Goal: Information Seeking & Learning: Learn about a topic

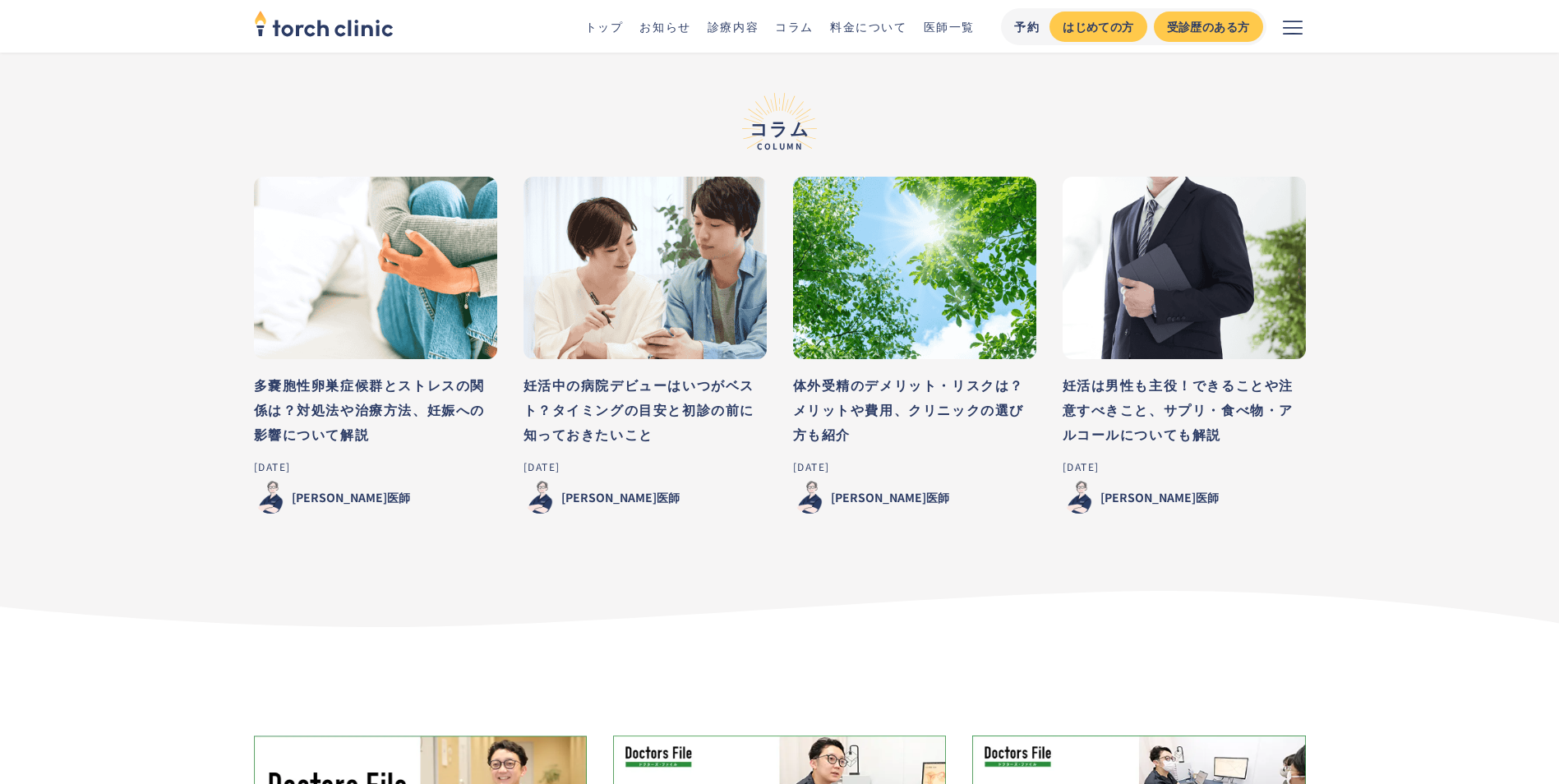
scroll to position [8051, 0]
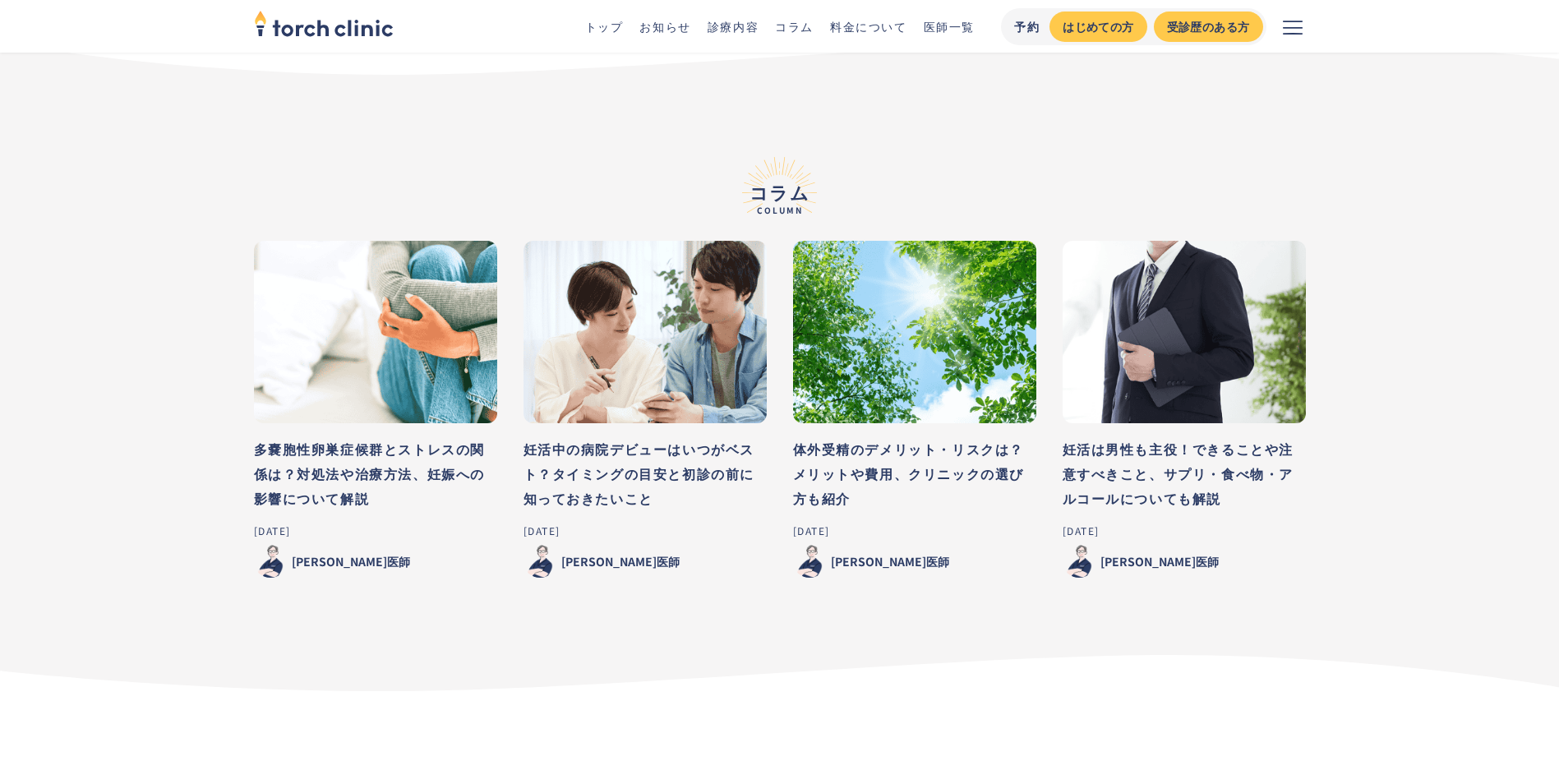
click at [737, 25] on link "診療内容" at bounding box center [733, 26] width 51 height 16
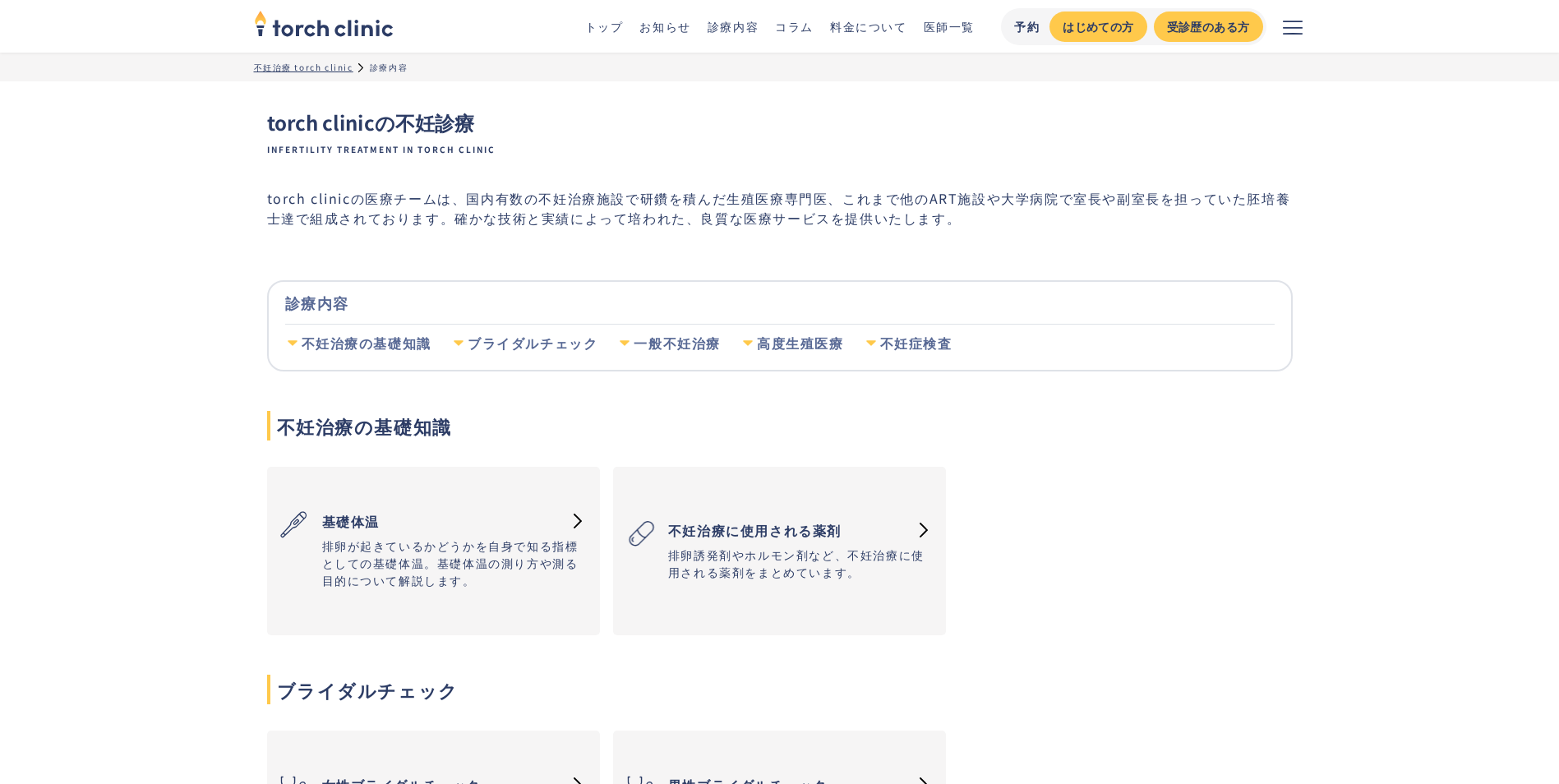
click at [860, 24] on link "料金について" at bounding box center [869, 26] width 77 height 16
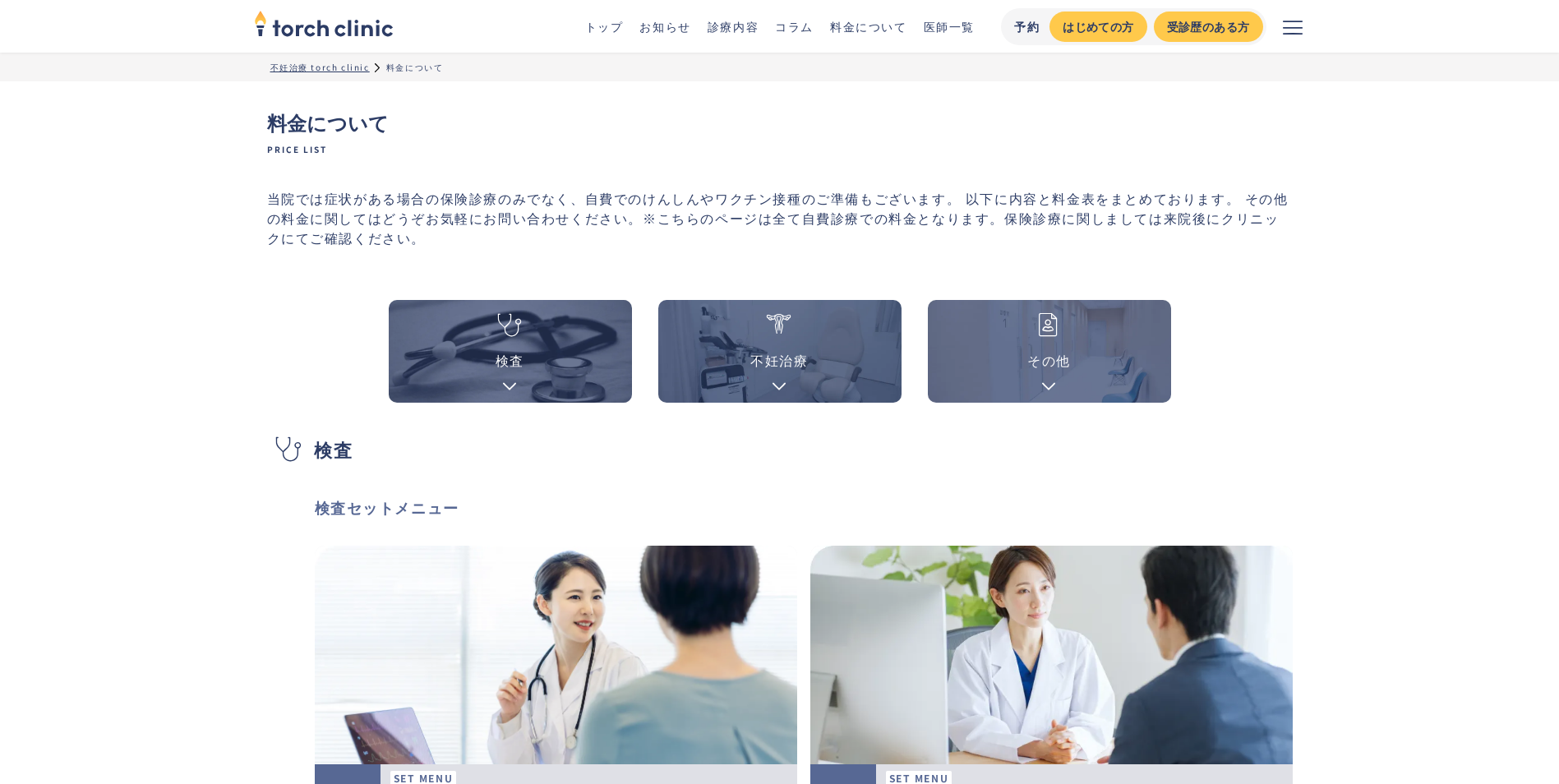
click at [607, 26] on link "トップ" at bounding box center [604, 26] width 38 height 16
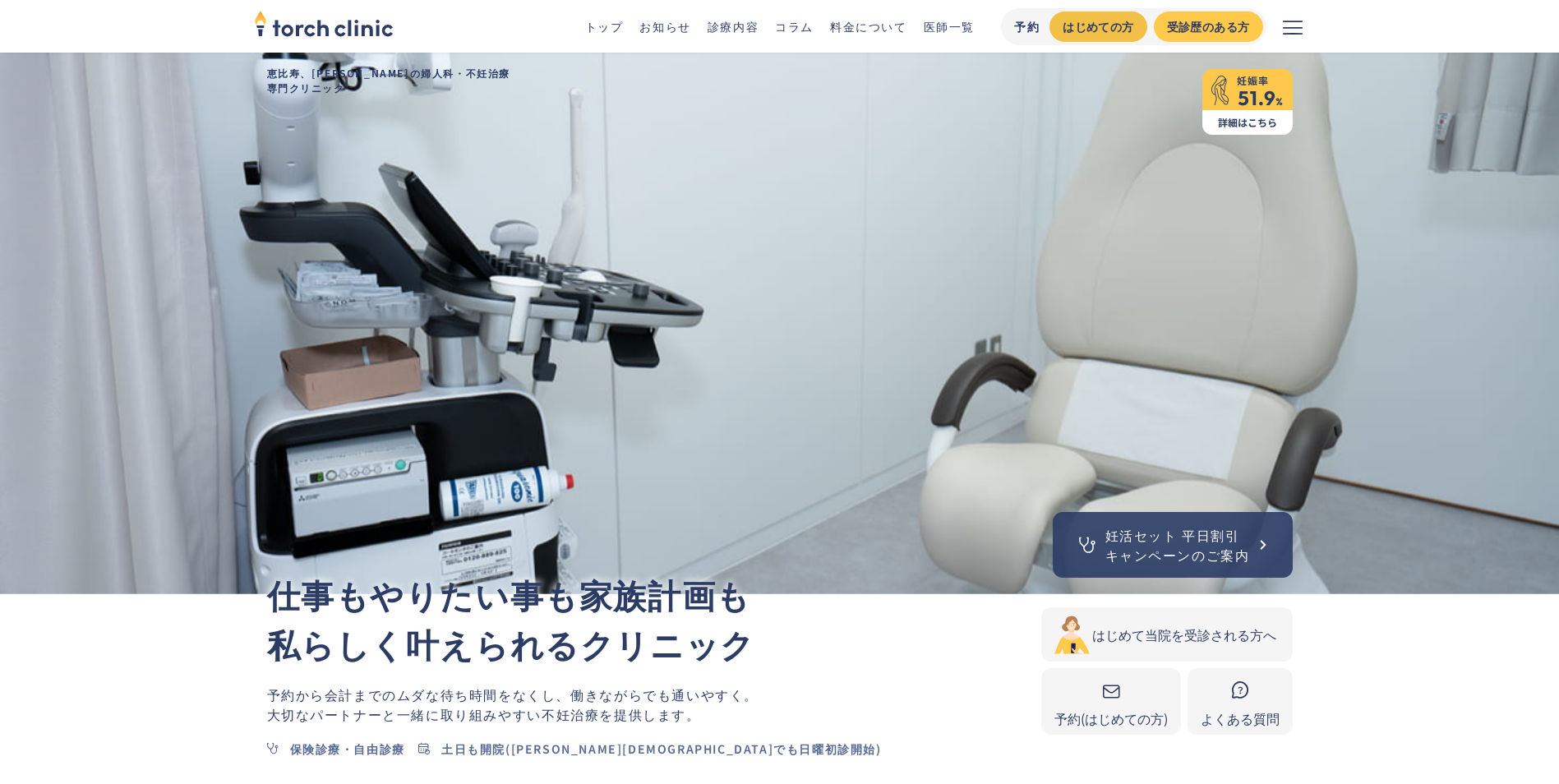
click at [1100, 23] on div "はじめての方" at bounding box center [1097, 27] width 70 height 17
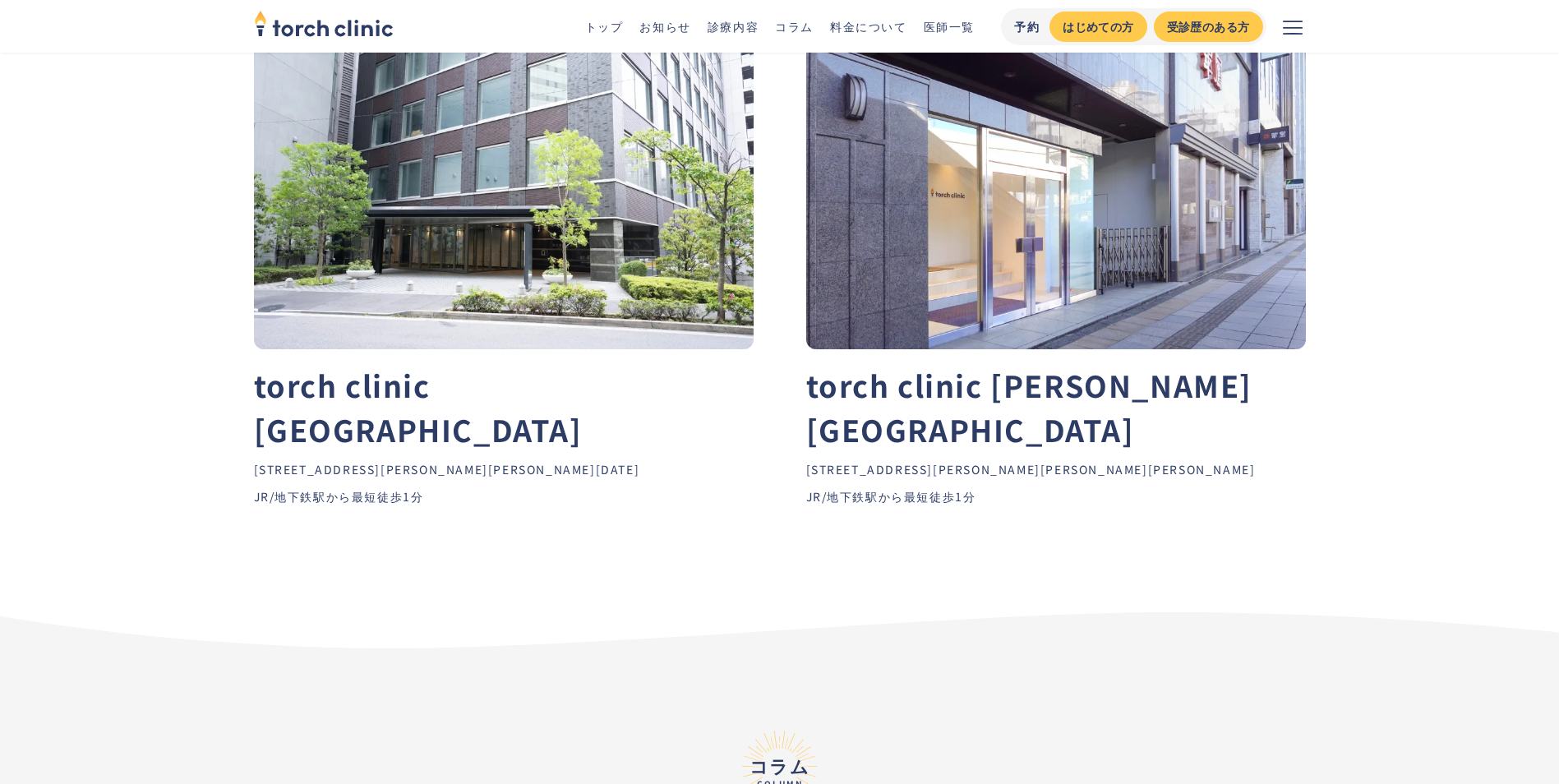
scroll to position [7475, 0]
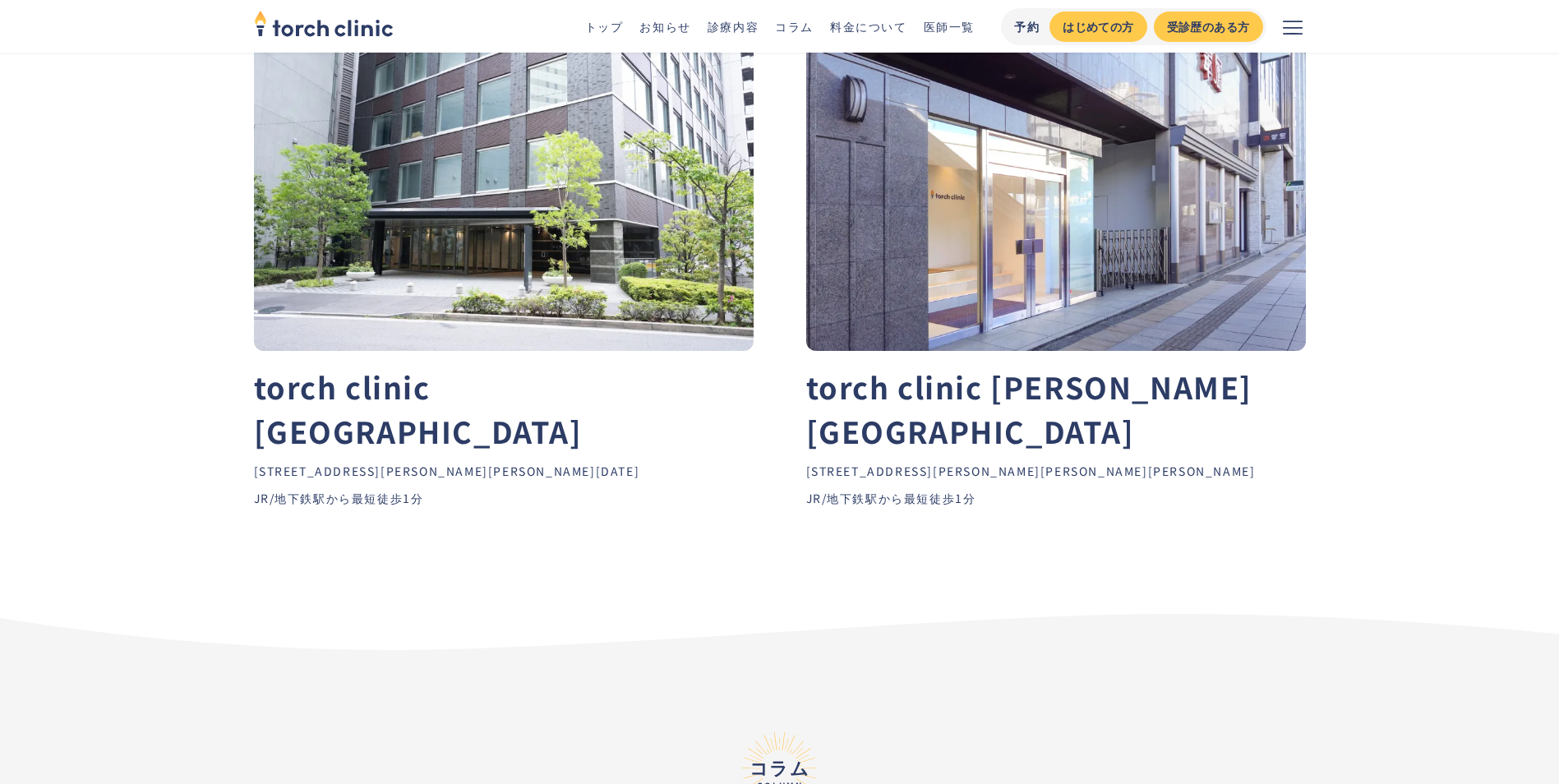
click at [732, 23] on link "診療内容" at bounding box center [733, 26] width 51 height 16
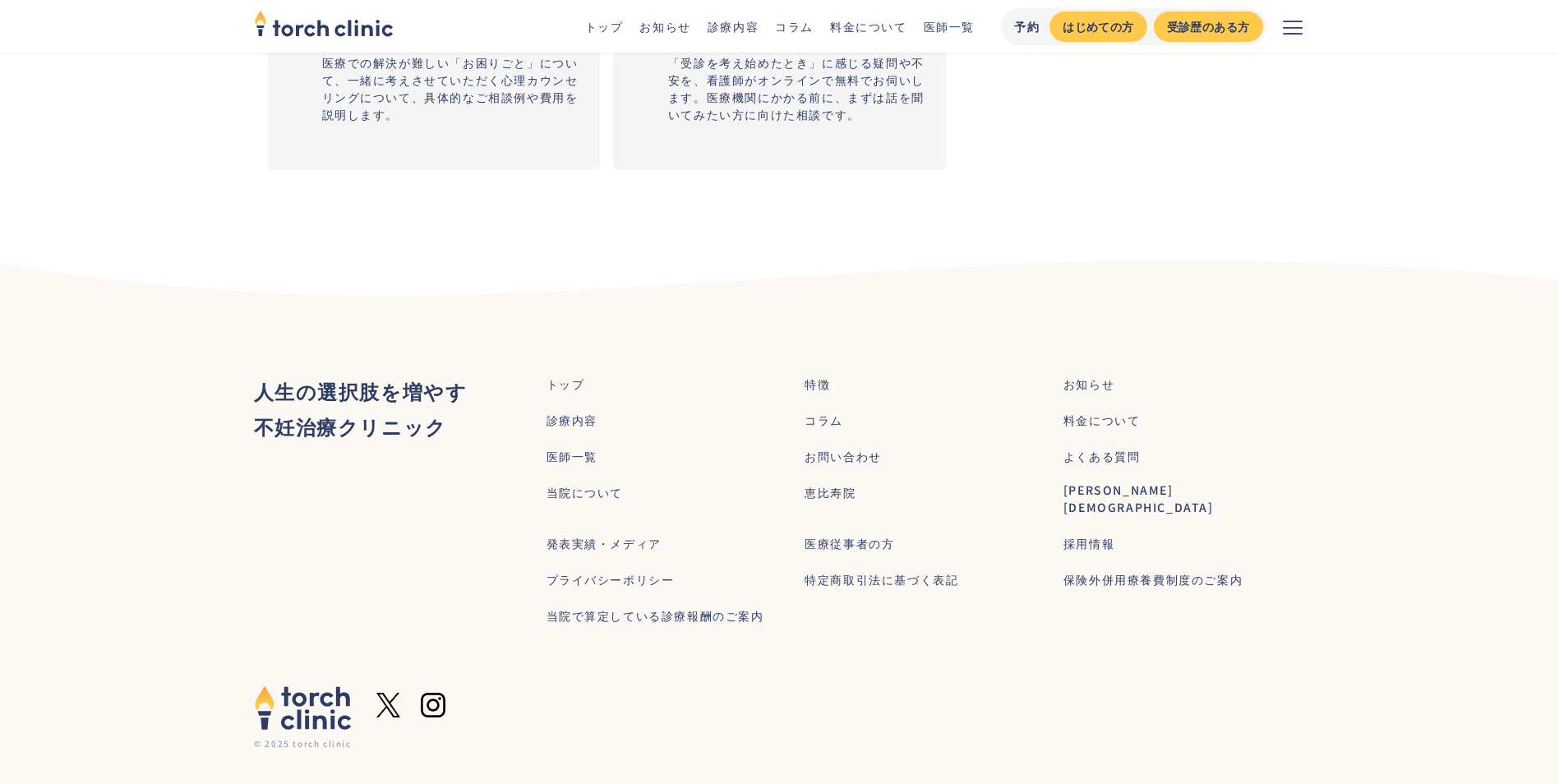
scroll to position [2679, 0]
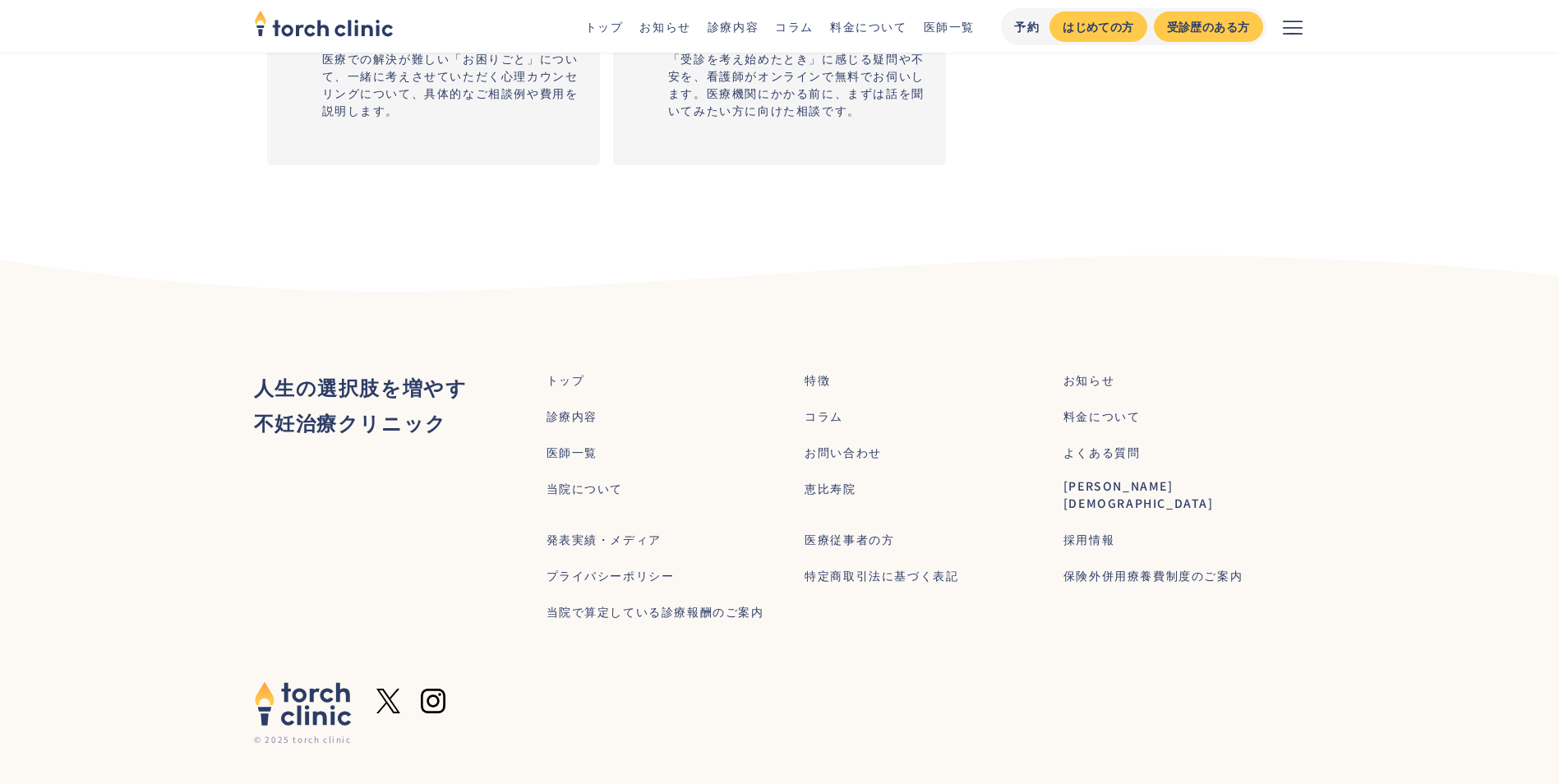
click at [830, 447] on div "お問い合わせ" at bounding box center [842, 452] width 77 height 17
click at [570, 480] on div "当院について" at bounding box center [585, 489] width 77 height 17
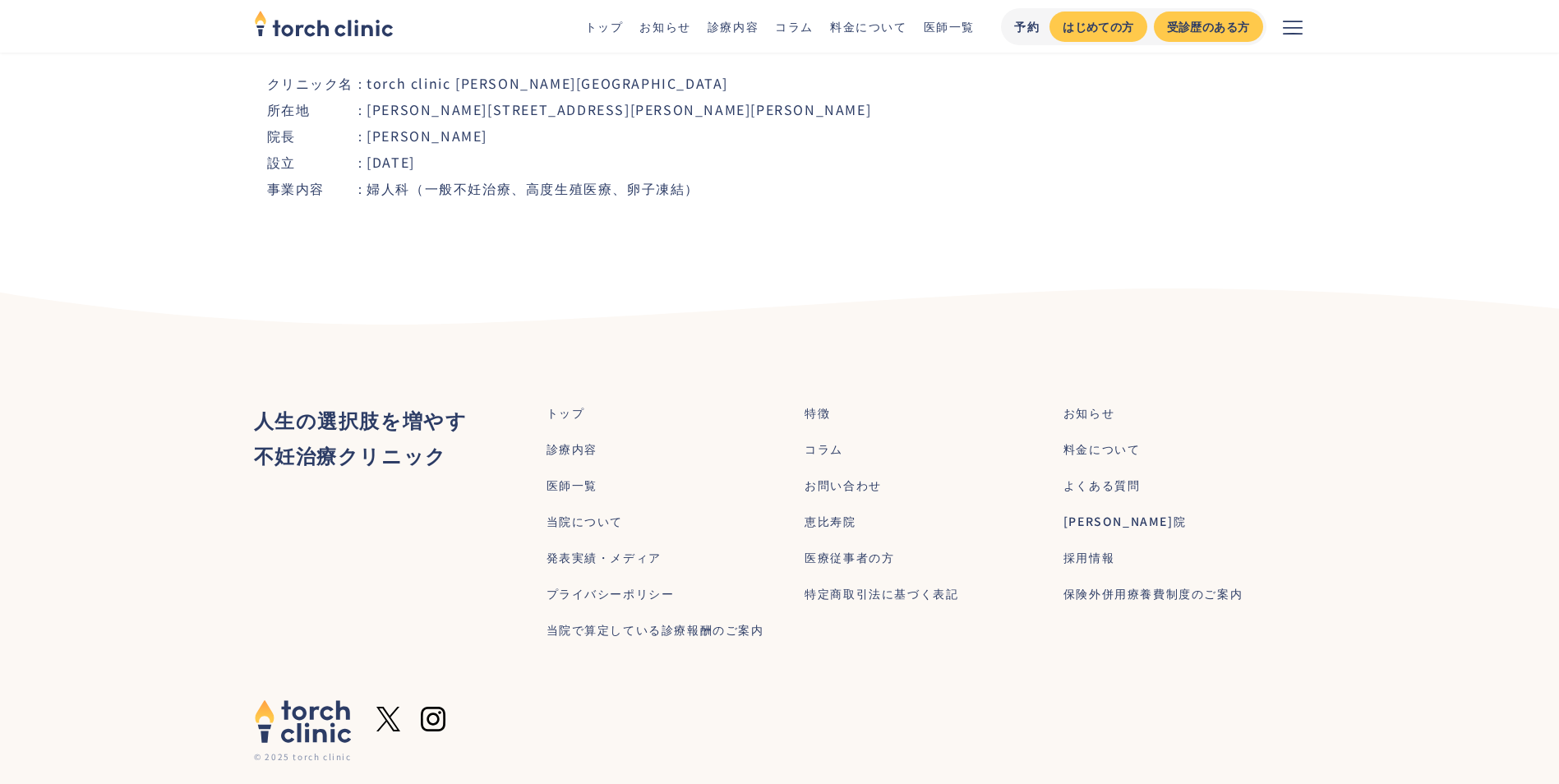
scroll to position [1849, 0]
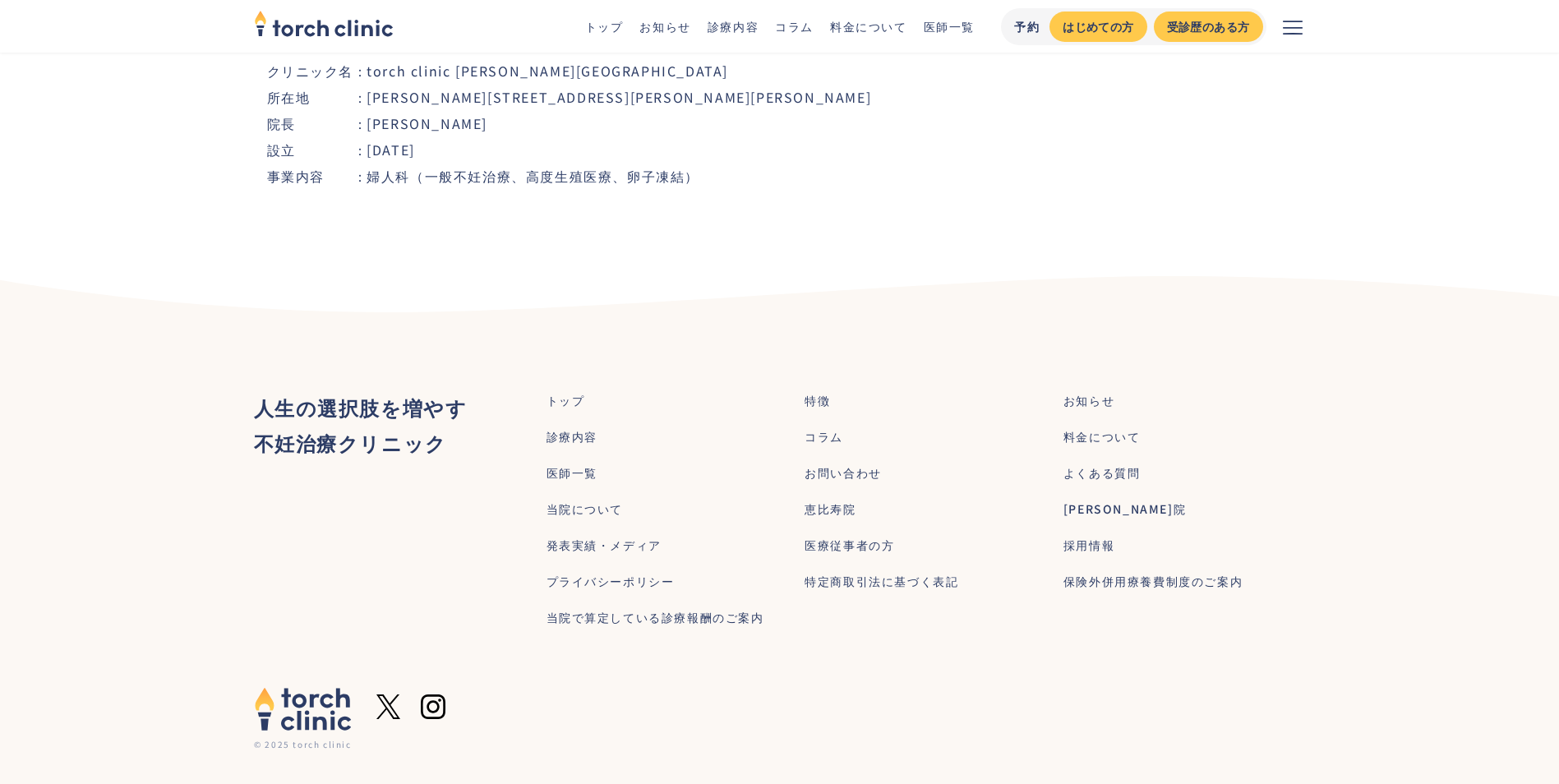
click at [572, 428] on div "診療内容" at bounding box center [571, 437] width 51 height 17
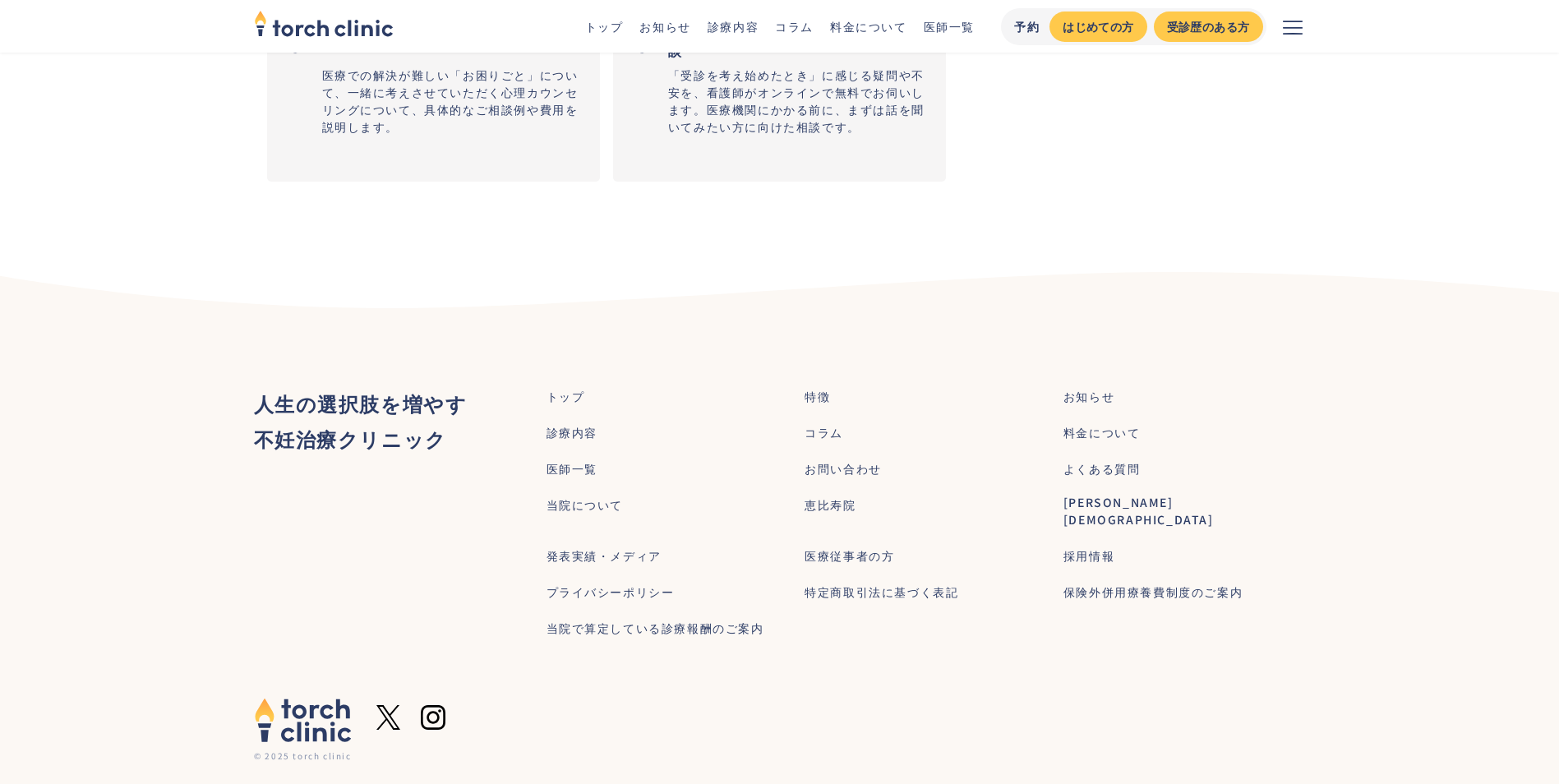
scroll to position [2679, 0]
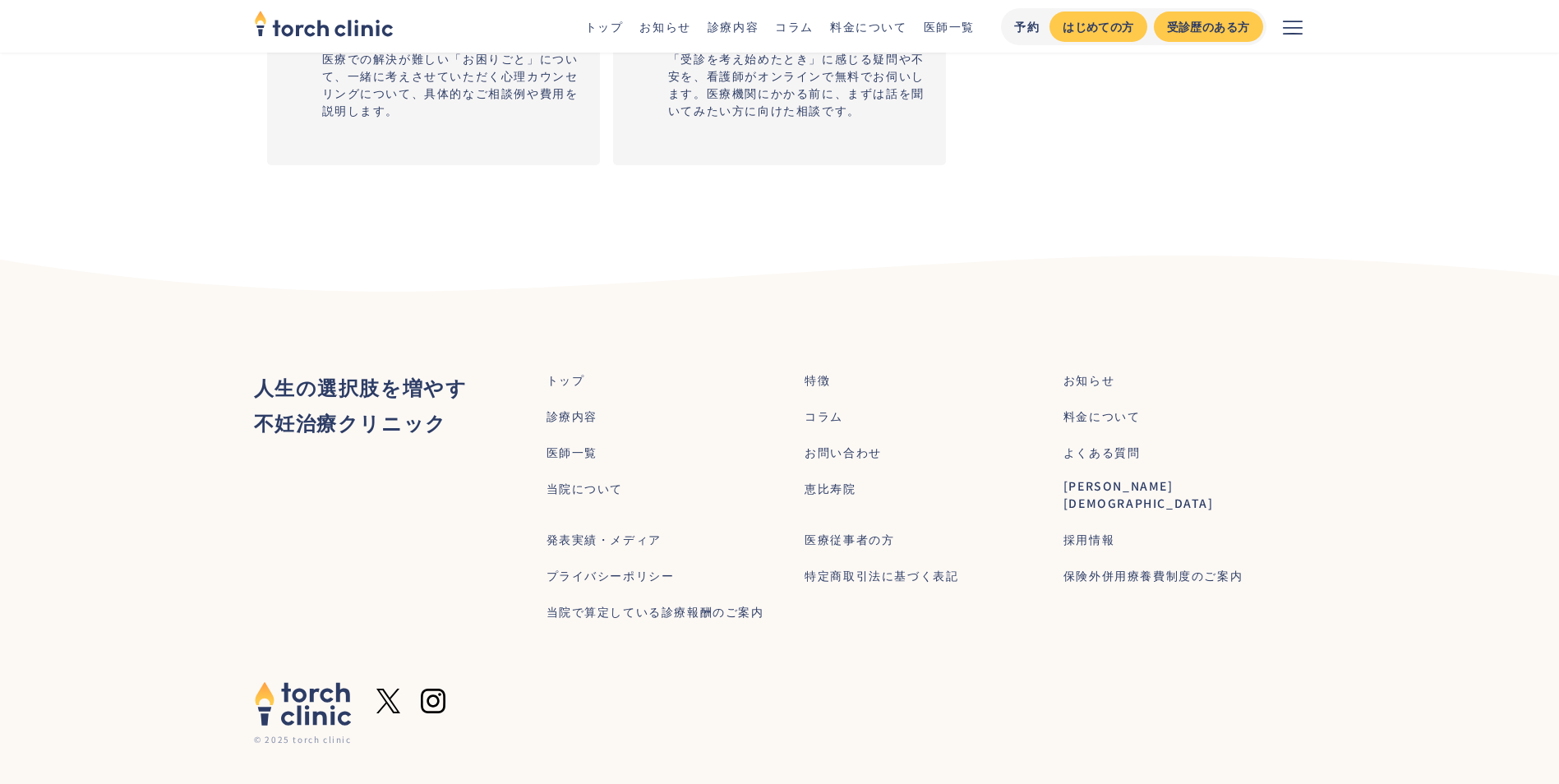
click at [1087, 379] on div "お知らせ" at bounding box center [1088, 380] width 51 height 17
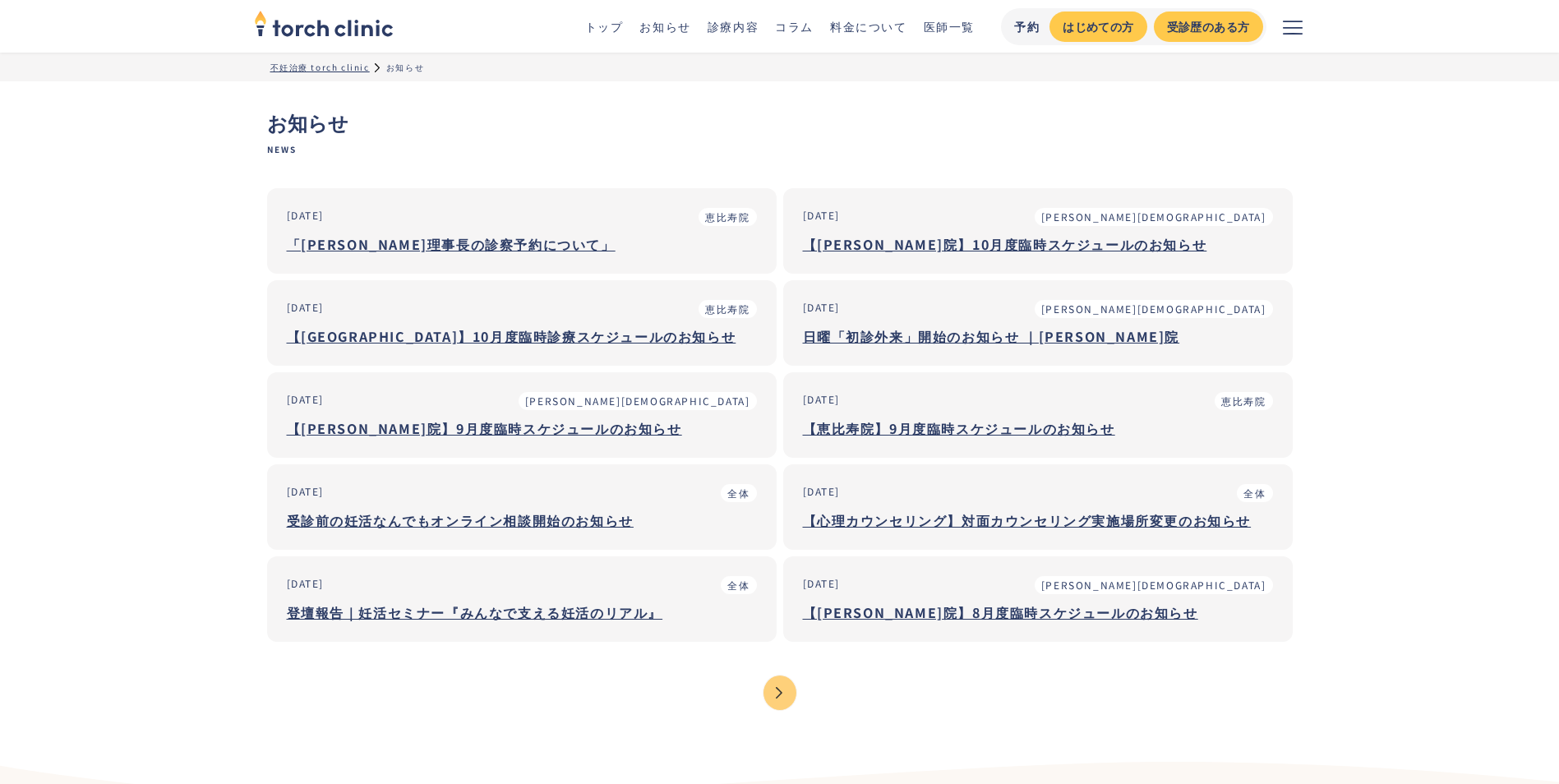
click at [1038, 426] on div "【恵比寿院】9月度臨時スケジュールのお知らせ" at bounding box center [1037, 428] width 470 height 20
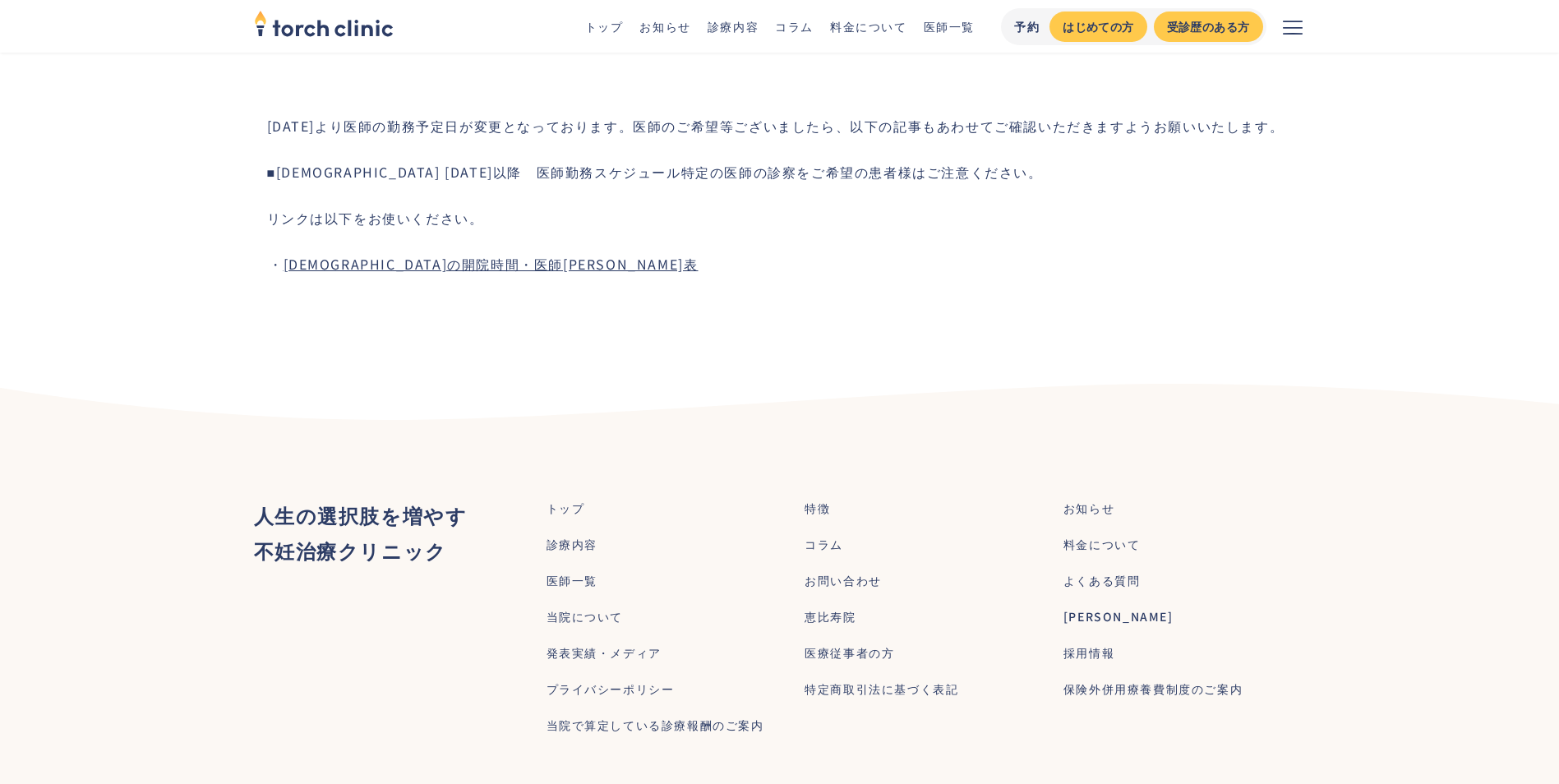
scroll to position [1479, 0]
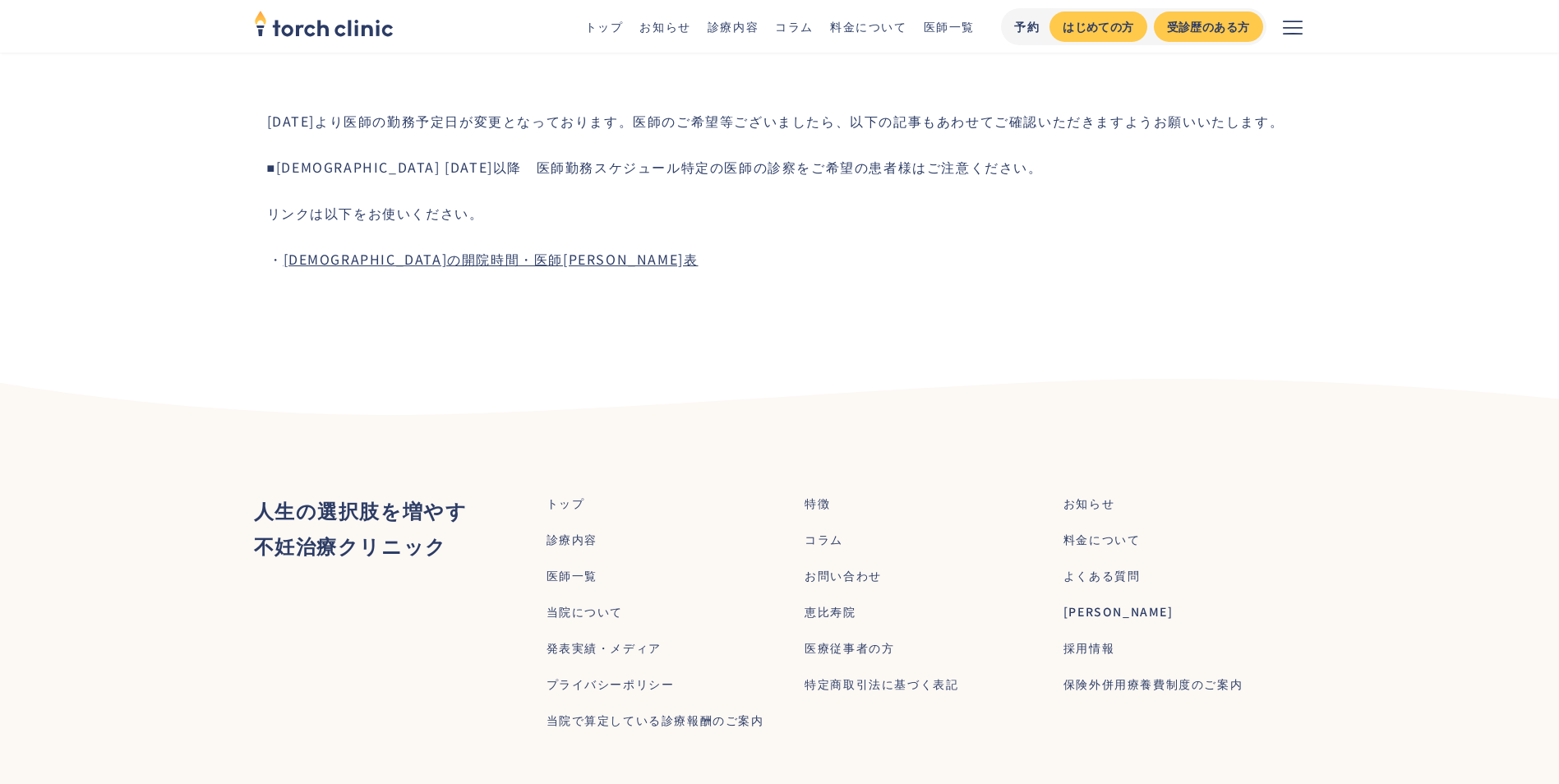
click at [557, 503] on div "トップ" at bounding box center [565, 504] width 38 height 17
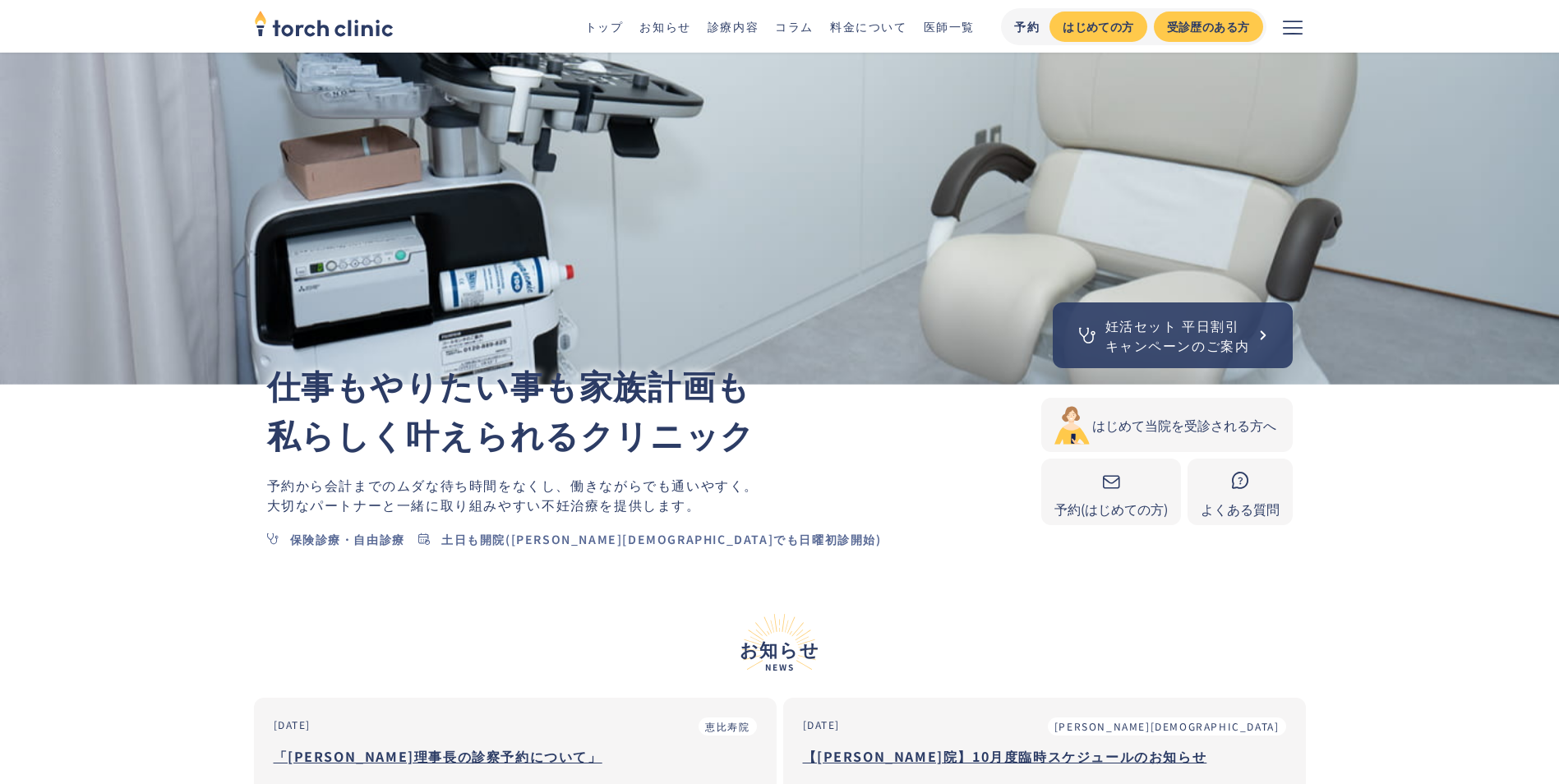
scroll to position [247, 0]
